Goal: Navigation & Orientation: Find specific page/section

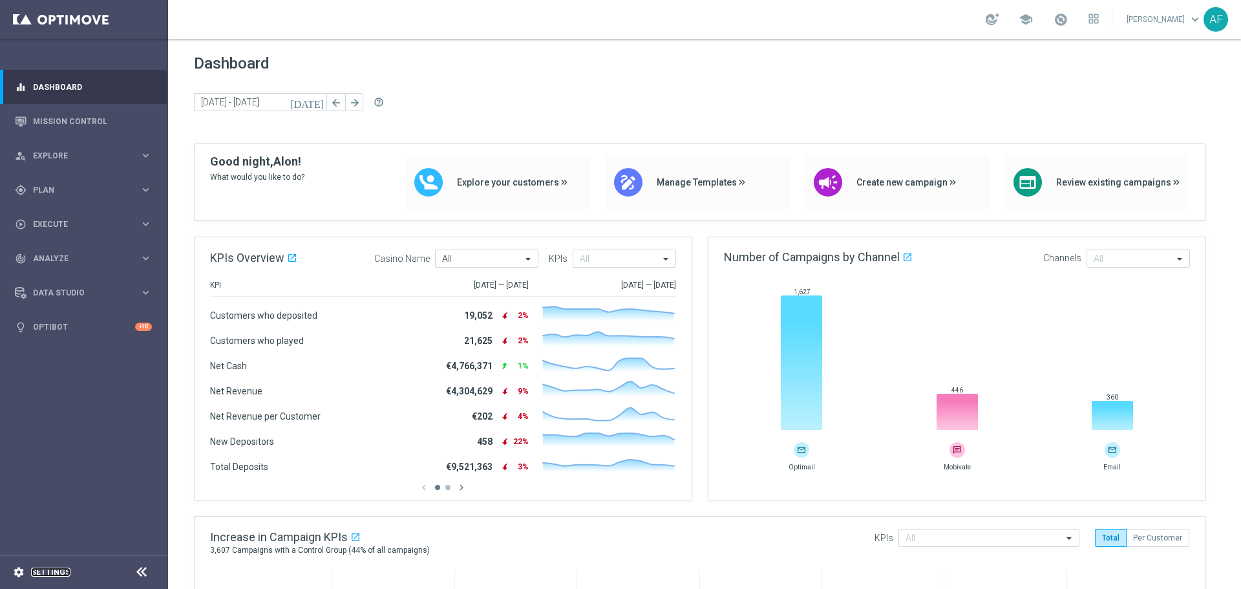
click at [52, 569] on link "Settings" at bounding box center [50, 572] width 39 height 8
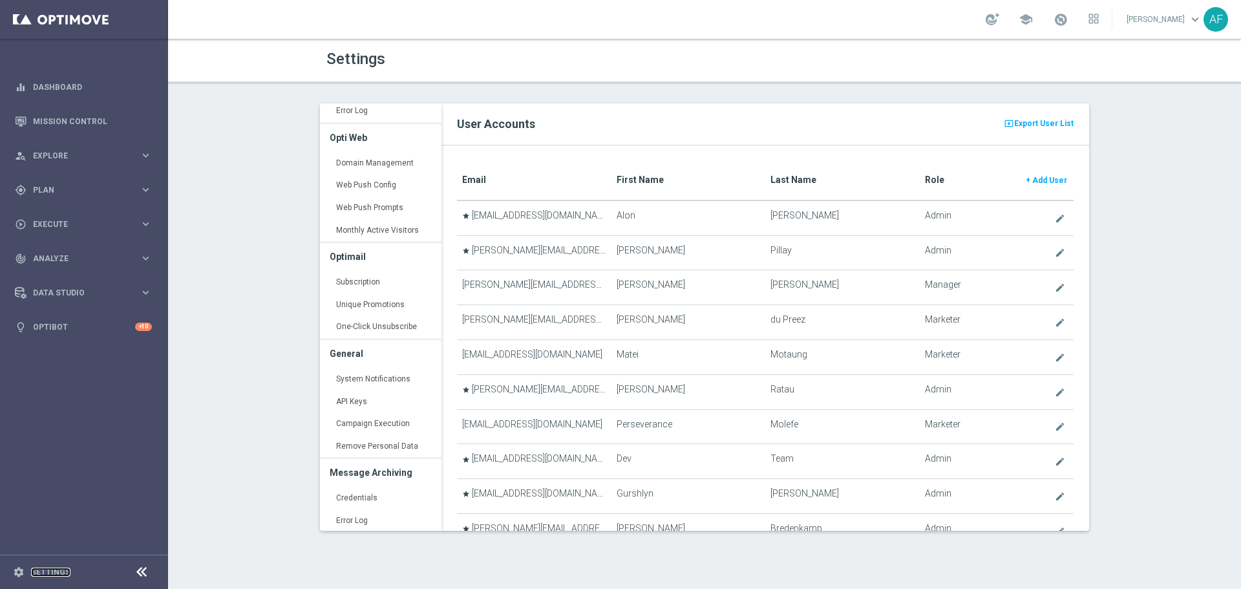
scroll to position [183, 0]
click at [114, 292] on span "Data Studio" at bounding box center [86, 293] width 107 height 8
click at [110, 266] on div "track_changes Analyze keyboard_arrow_right" at bounding box center [83, 258] width 167 height 34
click at [98, 232] on div "play_circle_outline Execute keyboard_arrow_right" at bounding box center [83, 224] width 167 height 34
click at [70, 94] on link "Dashboard" at bounding box center [92, 87] width 119 height 34
